Goal: Task Accomplishment & Management: Manage account settings

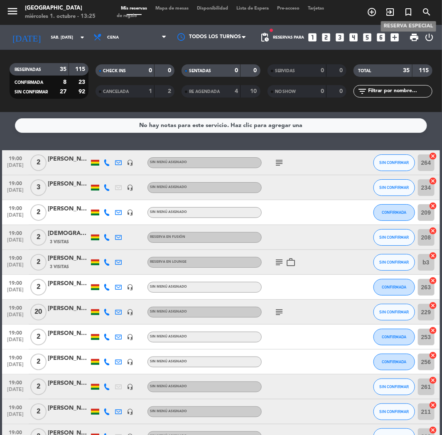
click at [418, 10] on span "search" at bounding box center [426, 12] width 18 height 14
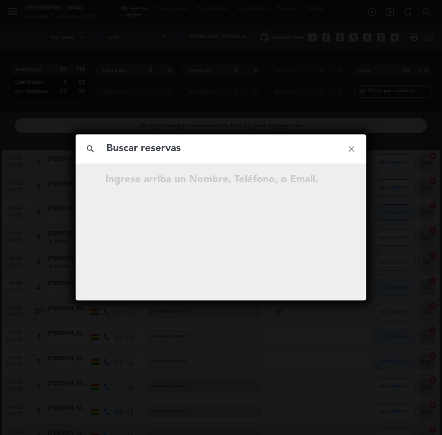
click at [420, 11] on div "search close Ingrese arriba un Nombre, Teléfono, o Email." at bounding box center [221, 217] width 442 height 435
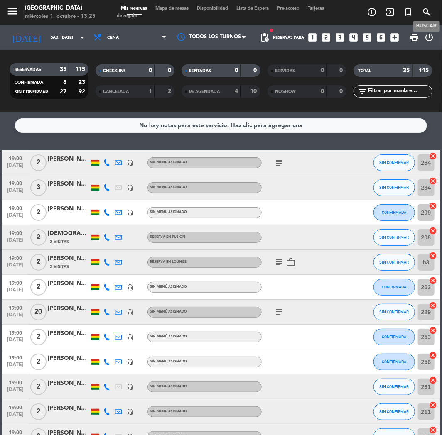
click at [431, 9] on icon "search" at bounding box center [427, 12] width 10 height 10
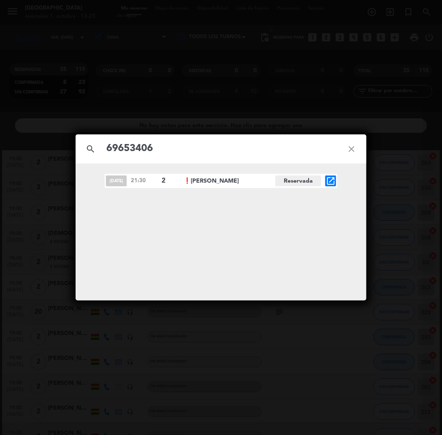
type input "69653406"
click at [331, 180] on icon "open_in_new" at bounding box center [331, 181] width 10 height 10
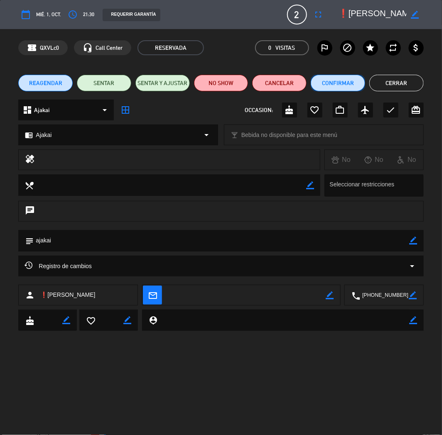
click at [335, 81] on button "Confirmar" at bounding box center [338, 83] width 54 height 17
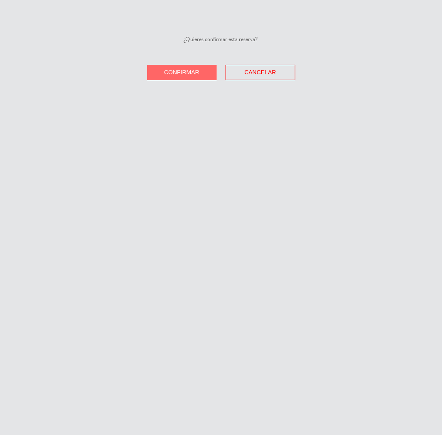
drag, startPoint x: 184, startPoint y: 71, endPoint x: 179, endPoint y: 71, distance: 5.4
click at [184, 71] on span "Confirmar" at bounding box center [181, 72] width 35 height 7
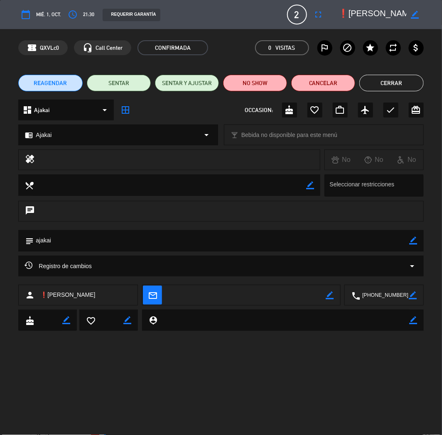
drag, startPoint x: 393, startPoint y: 82, endPoint x: 224, endPoint y: 98, distance: 169.5
click at [393, 82] on button "Cerrar" at bounding box center [391, 83] width 64 height 17
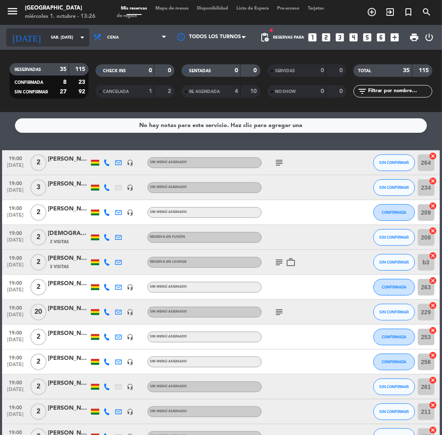
click at [69, 32] on input "sáb. [DATE]" at bounding box center [75, 37] width 56 height 13
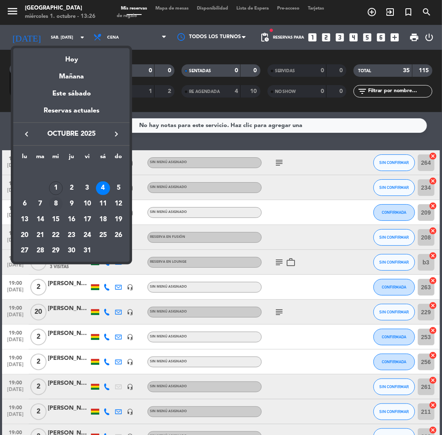
click at [54, 202] on div "8" at bounding box center [56, 204] width 14 height 14
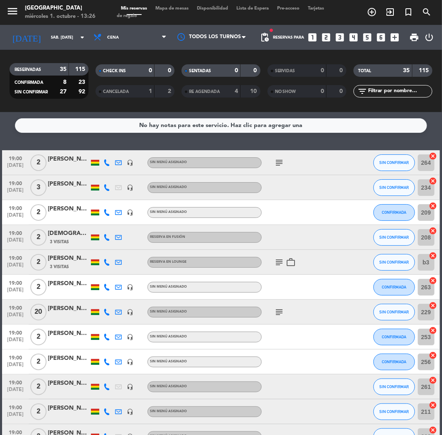
type input "mié. [DATE]"
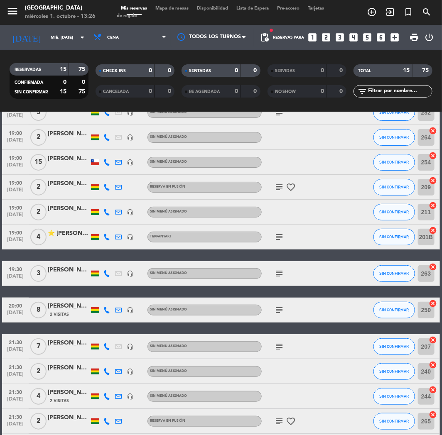
scroll to position [165, 0]
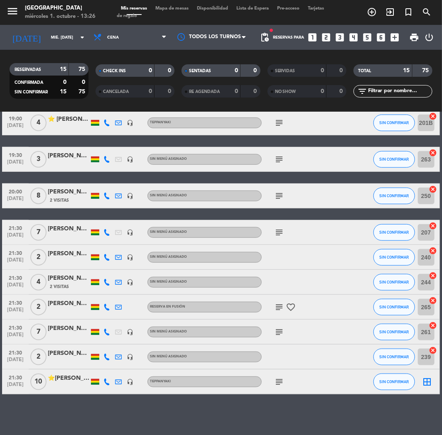
click at [69, 277] on div "[PERSON_NAME]" at bounding box center [69, 279] width 42 height 10
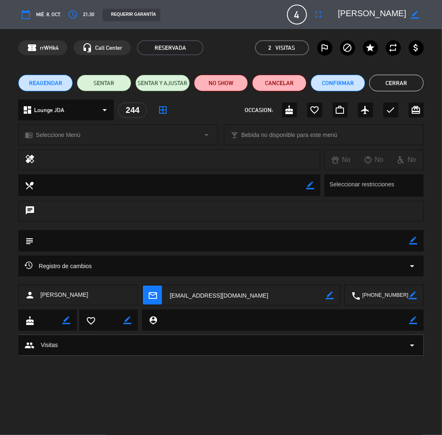
click at [410, 240] on icon "border_color" at bounding box center [414, 241] width 8 height 8
click at [400, 241] on body "close × Jardín de Asia × chrome_reader_mode Listado de Reservas account_box Cli…" at bounding box center [221, 217] width 442 height 435
paste textarea "Preferencia la. Mesa al lado de las ventanas"
click at [76, 238] on textarea at bounding box center [222, 240] width 376 height 21
click at [49, 238] on textarea at bounding box center [222, 240] width 376 height 21
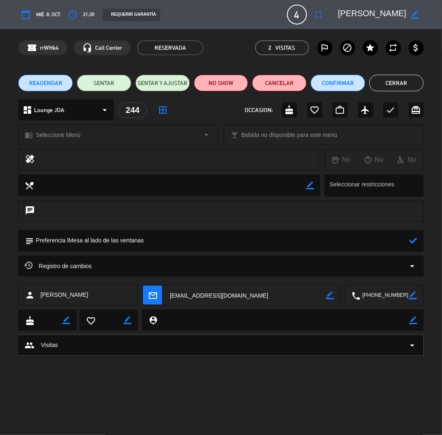
click at [71, 236] on textarea at bounding box center [222, 240] width 376 height 21
type textarea "Preferencia Mesa al lado de las ventanas"
click at [410, 241] on icon at bounding box center [414, 241] width 8 height 8
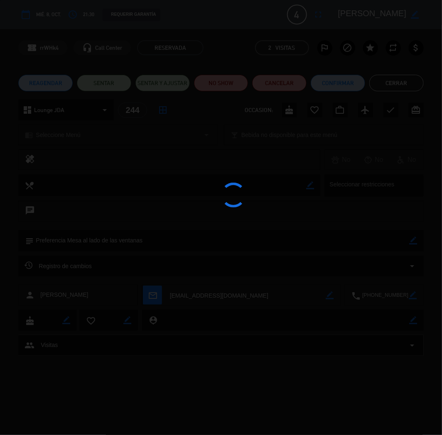
click at [414, 239] on div at bounding box center [221, 217] width 442 height 435
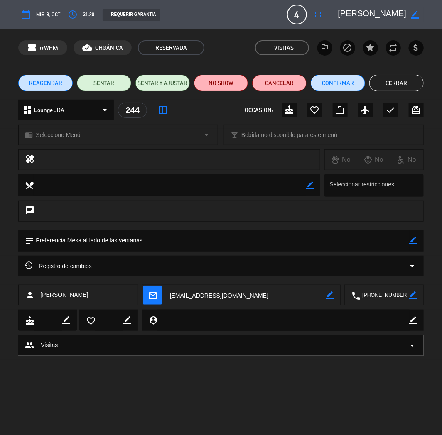
click at [387, 92] on div "REAGENDAR SENTAR SENTAR Y AJUSTAR NO SHOW Cancelar Confirmar Cerrar" at bounding box center [221, 82] width 442 height 33
click at [389, 81] on button "Cerrar" at bounding box center [396, 83] width 54 height 17
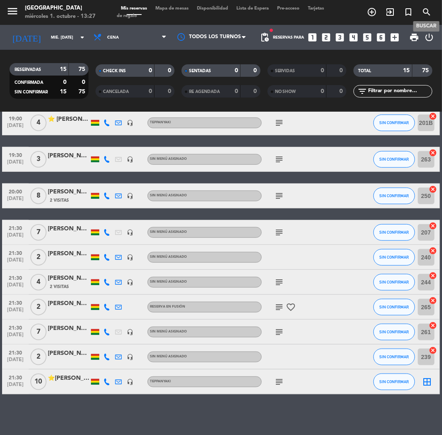
click at [427, 6] on span "search" at bounding box center [426, 12] width 18 height 14
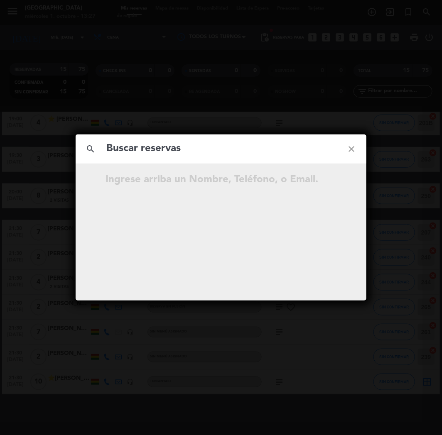
click at [427, 6] on div "search close Ingrese arriba un Nombre, Teléfono, o Email." at bounding box center [221, 217] width 442 height 435
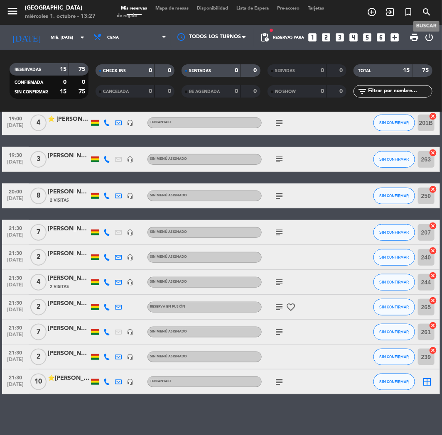
click at [427, 11] on icon "search" at bounding box center [427, 12] width 10 height 10
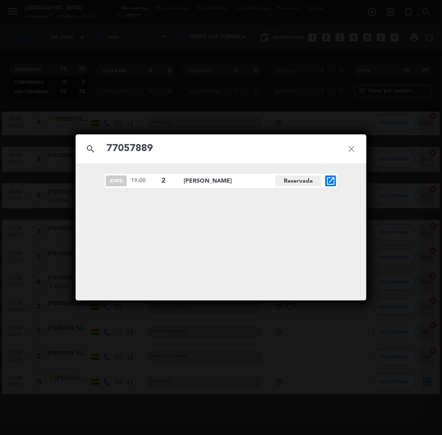
type input "77057889"
click at [332, 178] on icon "open_in_new" at bounding box center [331, 181] width 10 height 10
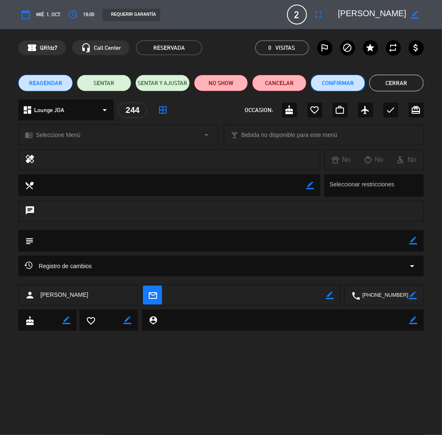
click at [325, 83] on button "Confirmar" at bounding box center [338, 83] width 54 height 17
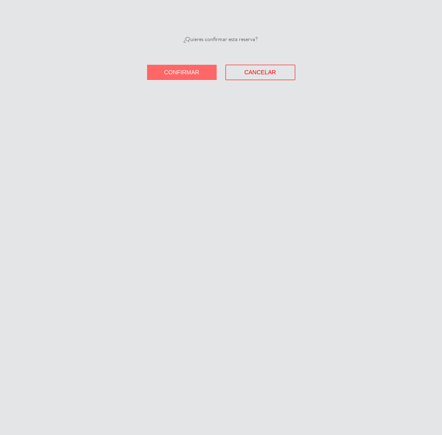
click at [182, 76] on button "Confirmar" at bounding box center [182, 72] width 70 height 15
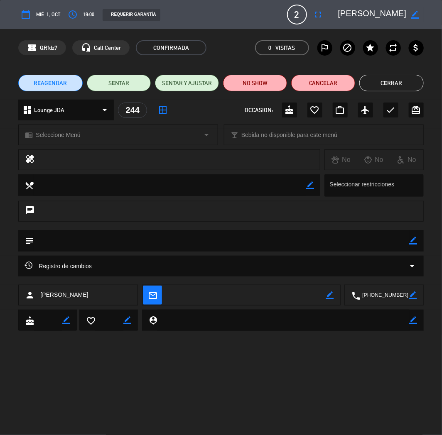
click at [376, 86] on button "Cerrar" at bounding box center [391, 83] width 64 height 17
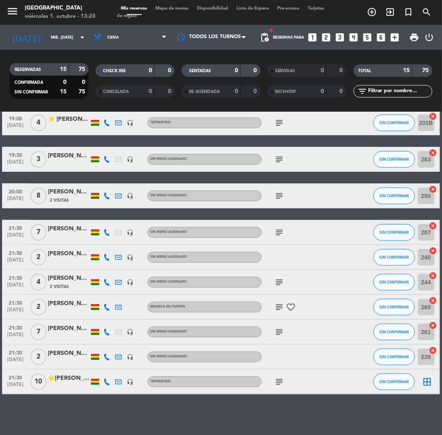
click at [331, 36] on icon "looks_two" at bounding box center [326, 37] width 11 height 11
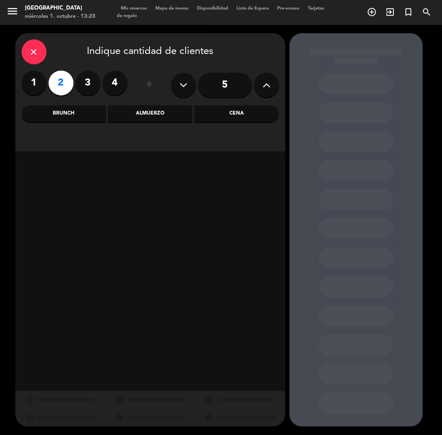
click at [169, 117] on div "Almuerzo" at bounding box center [150, 114] width 84 height 17
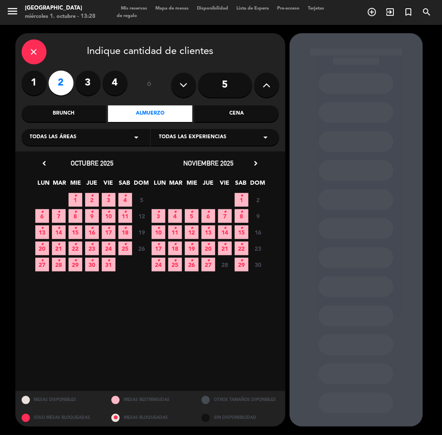
click at [74, 115] on div "Brunch" at bounding box center [64, 114] width 84 height 17
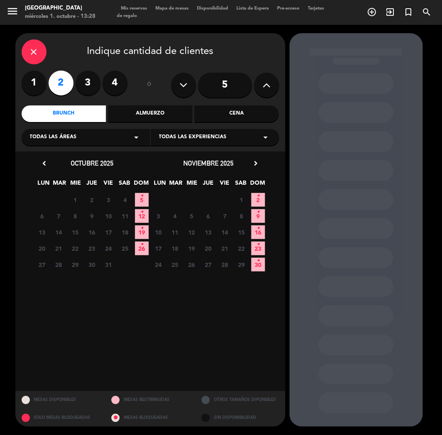
click at [147, 192] on div "29 30 1 Cerrado 2 Cerrado 3 Cerrado 4 Cerrado 5 •" at bounding box center [92, 200] width 116 height 16
click at [140, 198] on icon "•" at bounding box center [141, 195] width 3 height 13
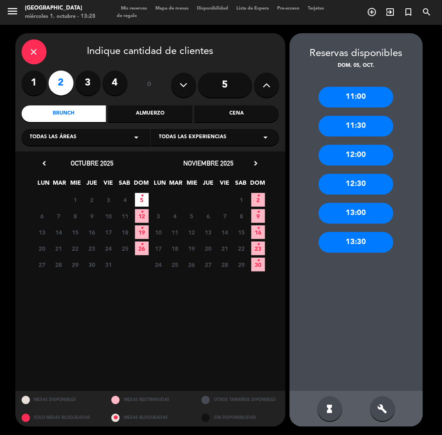
drag, startPoint x: 350, startPoint y: 156, endPoint x: 345, endPoint y: 156, distance: 4.6
click at [348, 156] on div "12:00" at bounding box center [356, 155] width 75 height 21
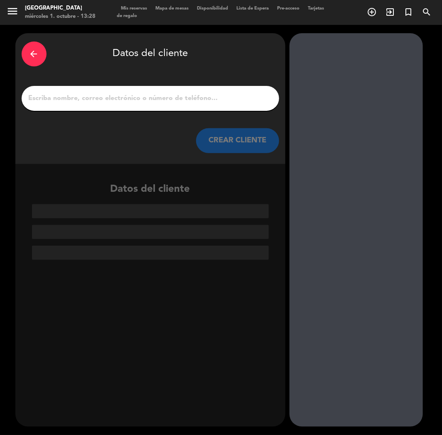
click at [156, 94] on input "1" at bounding box center [150, 99] width 245 height 12
paste input "[PERSON_NAME]"
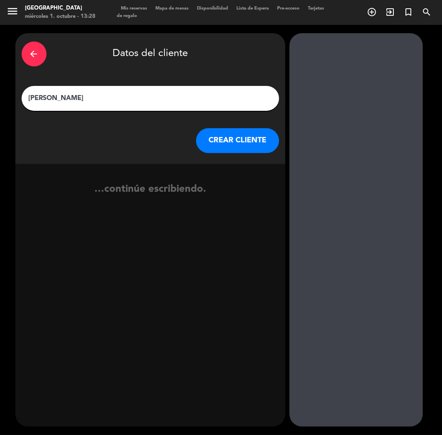
type input "[PERSON_NAME]"
drag, startPoint x: 237, startPoint y: 140, endPoint x: 14, endPoint y: 258, distance: 252.7
click at [235, 140] on button "CREAR CLIENTE" at bounding box center [237, 140] width 83 height 25
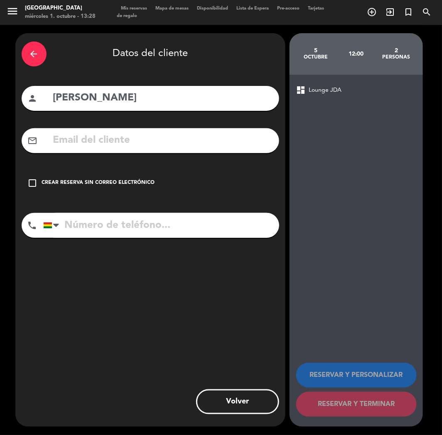
click at [80, 130] on div "mail_outline" at bounding box center [151, 140] width 258 height 25
click at [83, 142] on input "text" at bounding box center [162, 140] width 221 height 17
paste input "[EMAIL_ADDRESS][DOMAIN_NAME]"
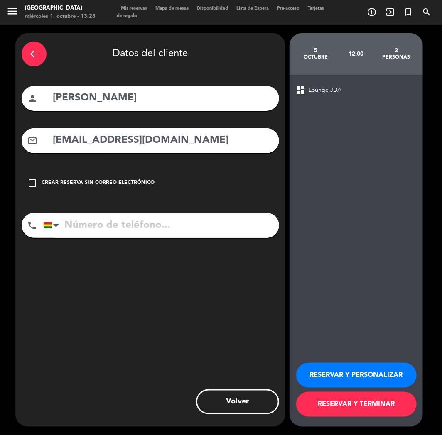
type input "[EMAIL_ADDRESS][DOMAIN_NAME]"
click at [107, 234] on input "tel" at bounding box center [161, 225] width 236 height 25
paste input "[PHONE_NUMBER]"
click at [107, 234] on input "[PHONE_NUMBER]" at bounding box center [161, 225] width 236 height 25
type input "[PHONE_NUMBER]"
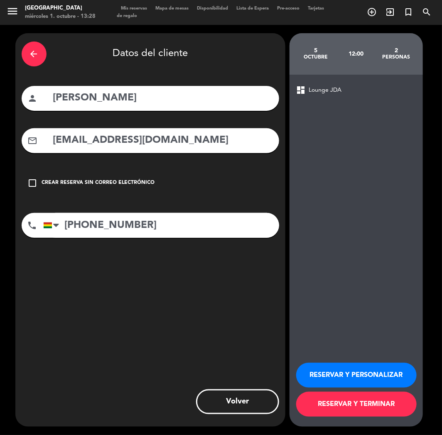
click at [358, 380] on button "RESERVAR Y PERSONALIZAR" at bounding box center [356, 375] width 120 height 25
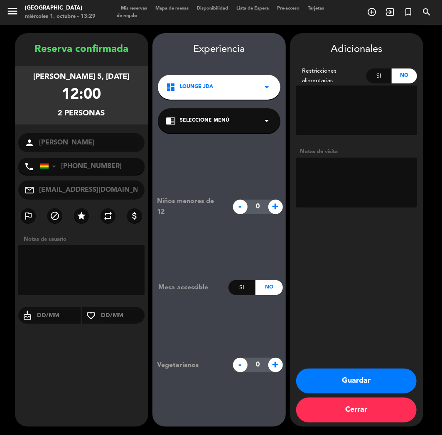
click at [380, 383] on button "Guardar" at bounding box center [356, 381] width 120 height 25
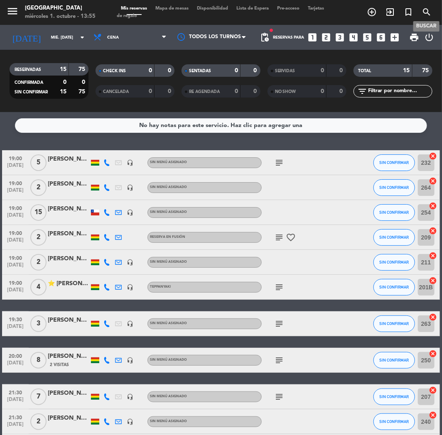
click at [422, 9] on icon "search" at bounding box center [427, 12] width 10 height 10
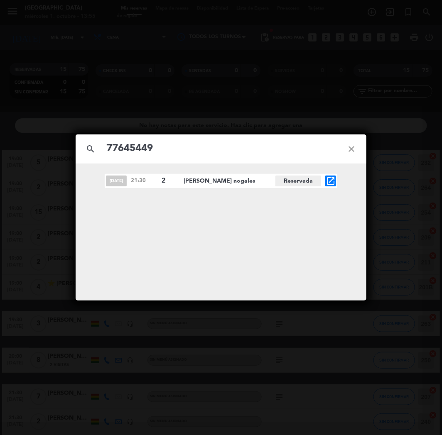
type input "77645449"
click at [330, 181] on icon "open_in_new" at bounding box center [331, 181] width 10 height 10
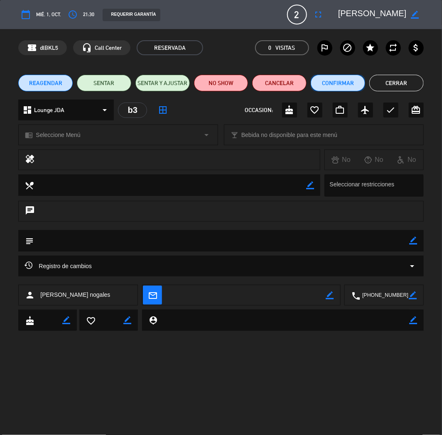
click at [329, 76] on button "Confirmar" at bounding box center [338, 83] width 54 height 17
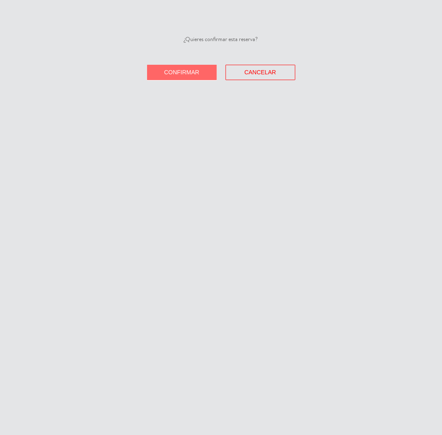
click at [183, 71] on span "Confirmar" at bounding box center [181, 72] width 35 height 7
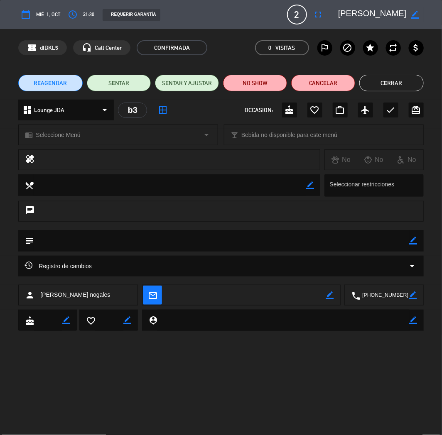
click at [383, 88] on button "Cerrar" at bounding box center [391, 83] width 64 height 17
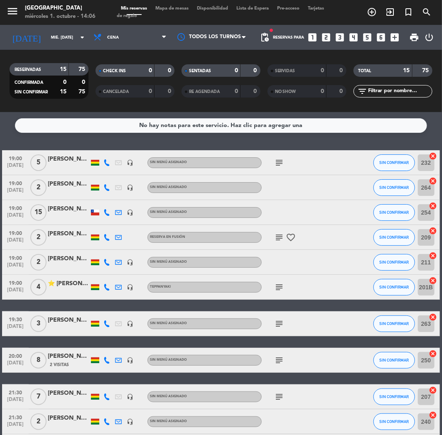
click at [370, 34] on icon "looks_5" at bounding box center [367, 37] width 11 height 11
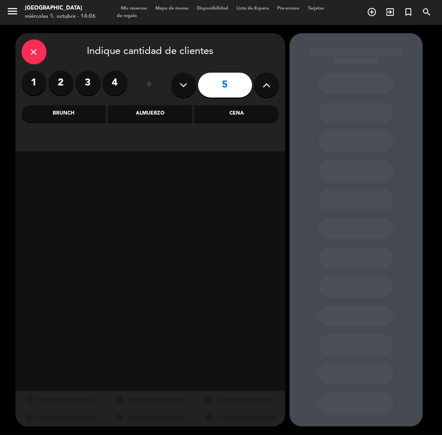
click at [235, 115] on div "Cena" at bounding box center [236, 114] width 84 height 17
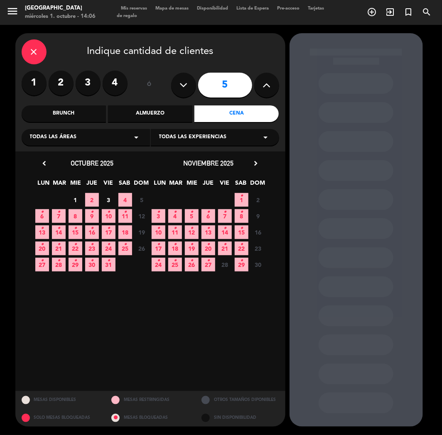
click at [126, 196] on span "4" at bounding box center [125, 200] width 14 height 14
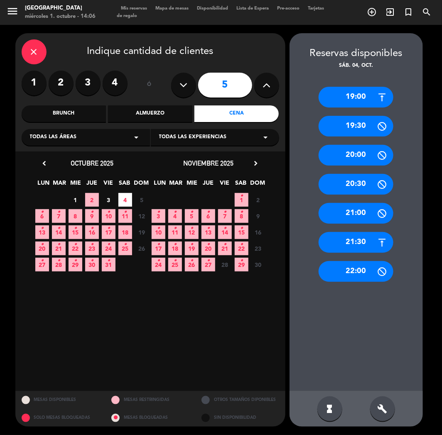
drag, startPoint x: 356, startPoint y: 214, endPoint x: 254, endPoint y: 127, distance: 133.2
click at [355, 214] on div "21:00" at bounding box center [356, 213] width 75 height 21
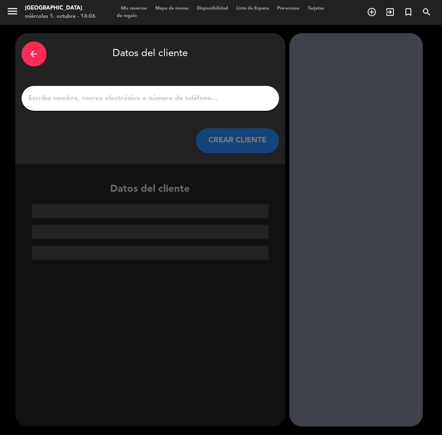
click at [148, 101] on input "1" at bounding box center [150, 99] width 245 height 12
paste input "[PERSON_NAME]"
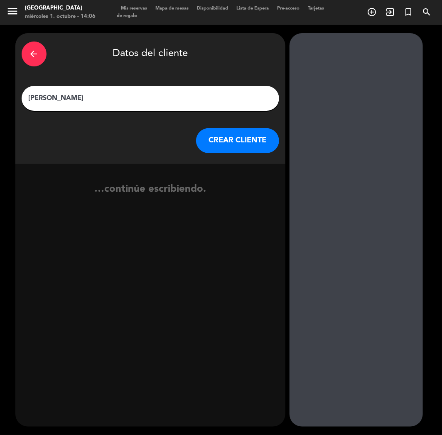
type input "[PERSON_NAME]"
click at [216, 133] on button "CREAR CLIENTE" at bounding box center [237, 140] width 83 height 25
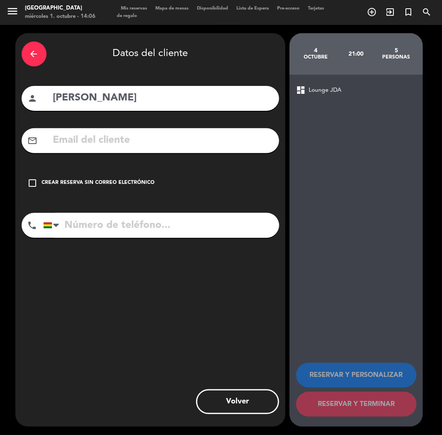
click at [110, 139] on input "text" at bounding box center [162, 140] width 221 height 17
paste input "[EMAIL_ADDRESS][DOMAIN_NAME]"
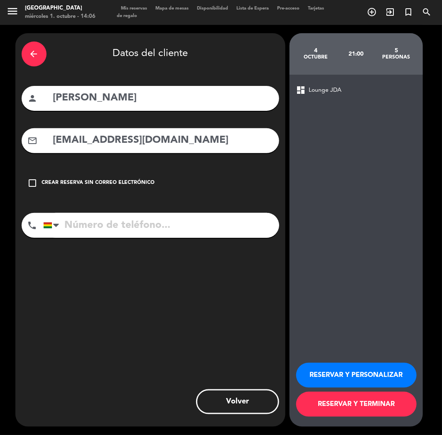
type input "[EMAIL_ADDRESS][DOMAIN_NAME]"
click at [99, 225] on input "tel" at bounding box center [161, 225] width 236 height 25
paste input "78290722"
drag, startPoint x: 109, startPoint y: 223, endPoint x: 115, endPoint y: 226, distance: 6.2
click at [110, 223] on input "78290722" at bounding box center [161, 225] width 236 height 25
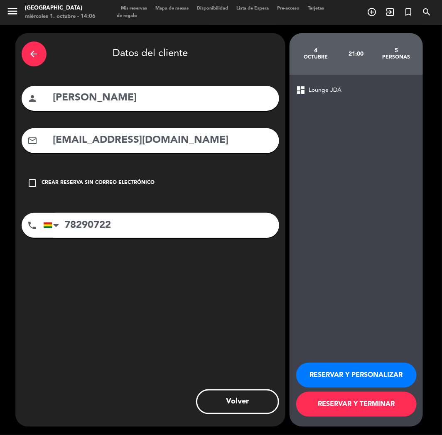
type input "78290722"
drag, startPoint x: 350, startPoint y: 379, endPoint x: 288, endPoint y: 340, distance: 73.4
click at [351, 379] on button "RESERVAR Y PERSONALIZAR" at bounding box center [356, 375] width 120 height 25
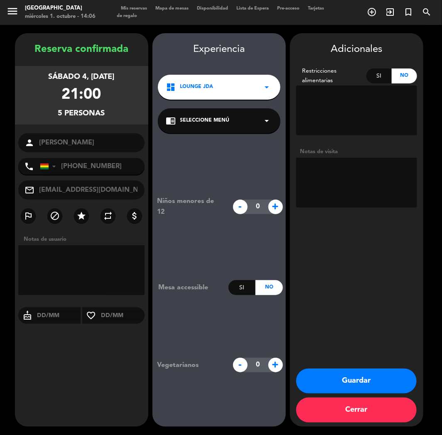
drag, startPoint x: 84, startPoint y: 367, endPoint x: 97, endPoint y: 363, distance: 13.1
click at [97, 363] on div "Reserva confirmada sábado 4, [DATE] 21:00 5 personas person [PERSON_NAME] phone…" at bounding box center [81, 239] width 133 height 394
click at [331, 379] on button "Guardar" at bounding box center [356, 381] width 120 height 25
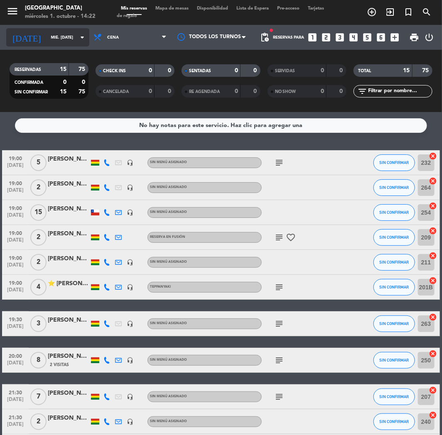
click at [70, 39] on input "mié. [DATE]" at bounding box center [75, 37] width 56 height 13
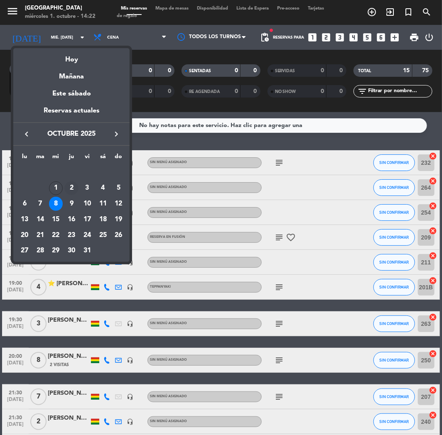
click at [69, 184] on div "2" at bounding box center [71, 189] width 14 height 14
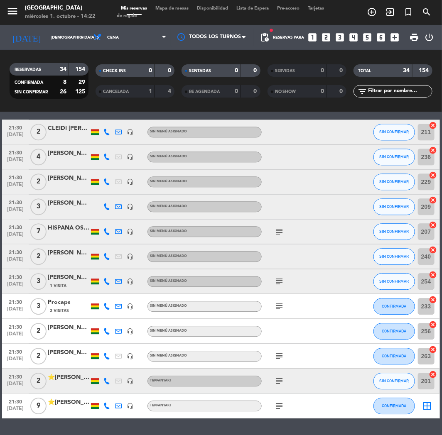
scroll to position [650, 0]
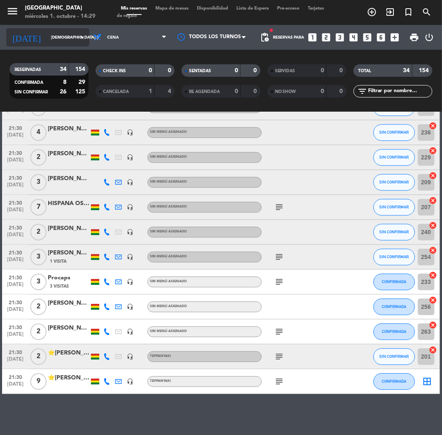
click at [53, 31] on input "[DEMOGRAPHIC_DATA] [DATE]" at bounding box center [75, 37] width 56 height 13
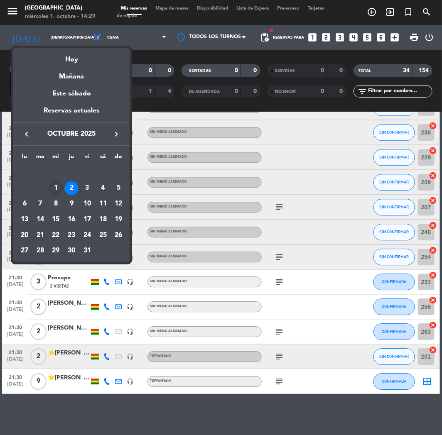
click at [49, 187] on div "1" at bounding box center [56, 189] width 14 height 14
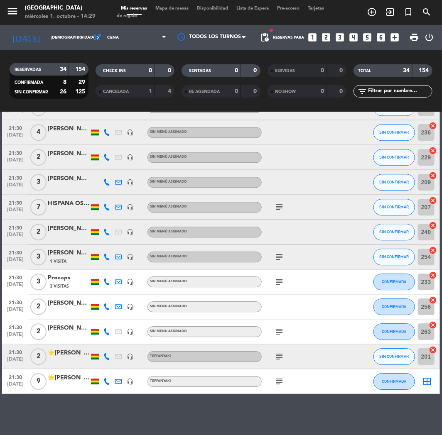
type input "mié. [DATE]"
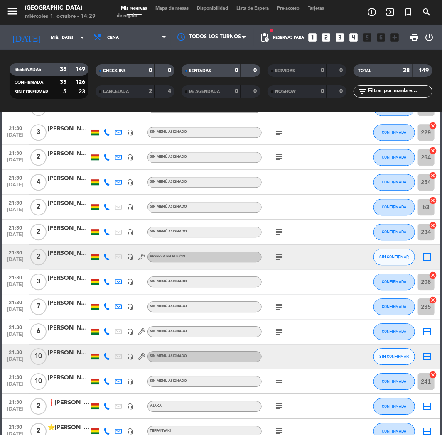
scroll to position [750, 0]
